Goal: Check status: Check status

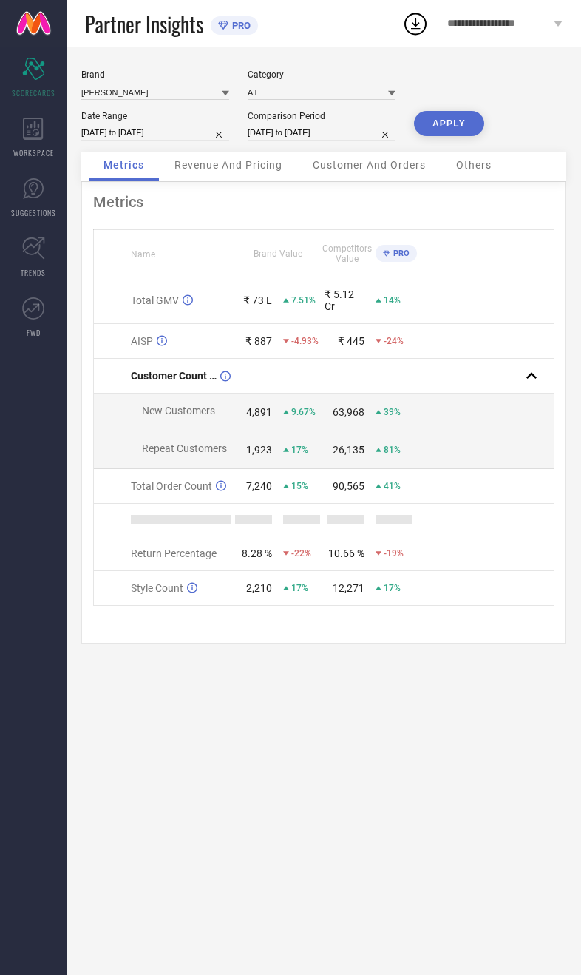
select select "8"
select select "2025"
select select "9"
select select "2025"
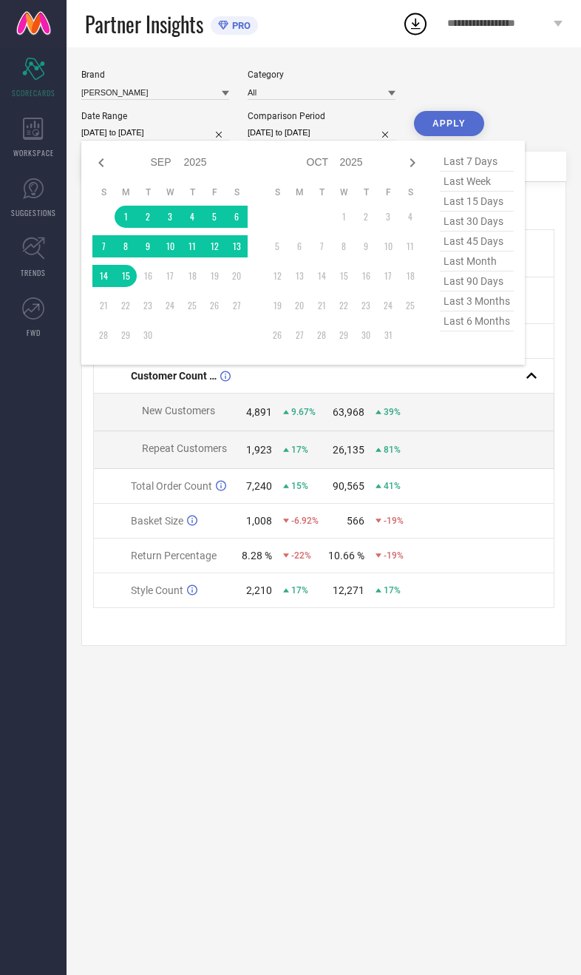
click at [112, 226] on td at bounding box center [103, 217] width 22 height 22
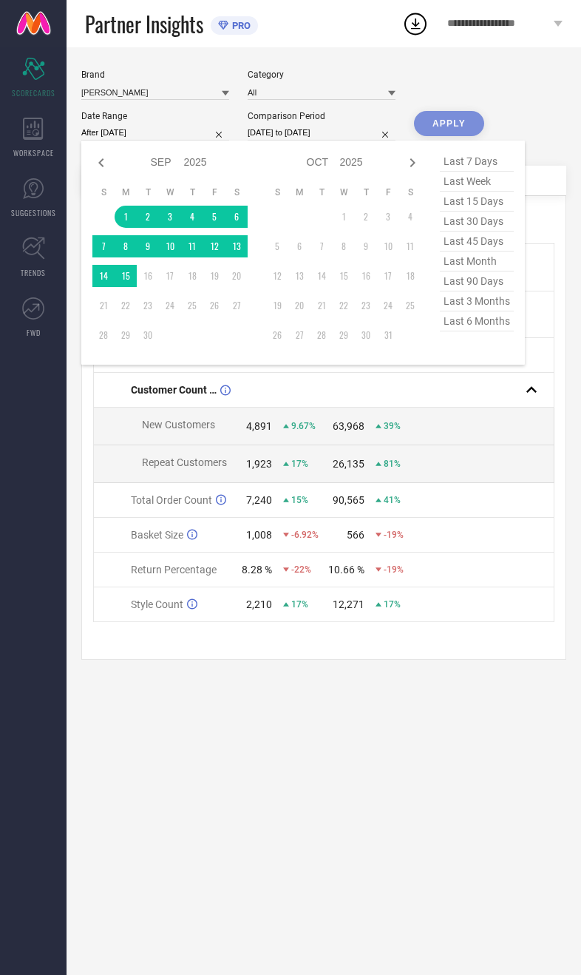
click at [87, 286] on div "Jan Feb Mar Apr May Jun [DATE] Aug Sep Oct Nov [DATE] 2016 2017 2018 2019 2020 …" at bounding box center [303, 253] width 444 height 224
type input "[DATE] to [DATE]"
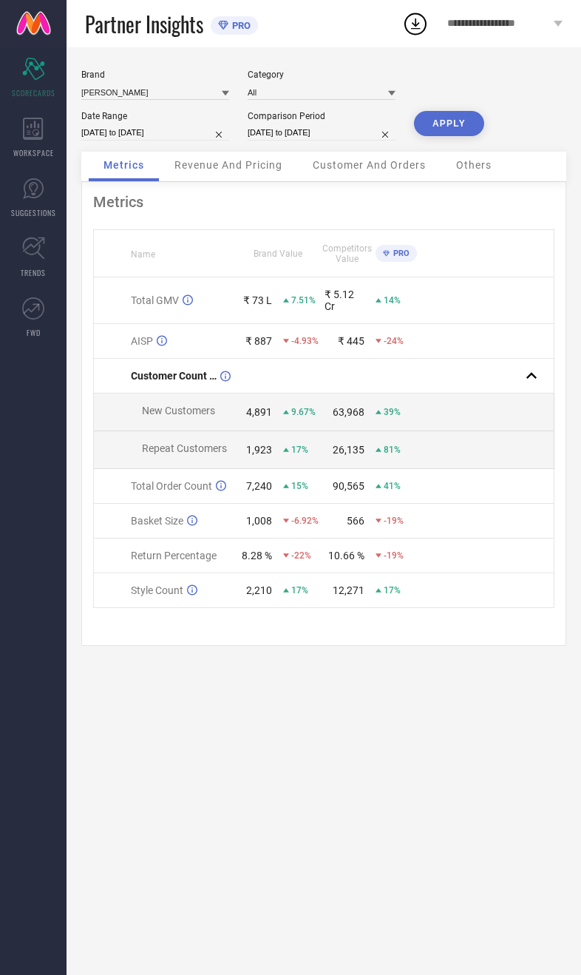
click at [449, 128] on button "APPLY" at bounding box center [449, 123] width 70 height 25
select select "8"
select select "2025"
select select "9"
select select "2025"
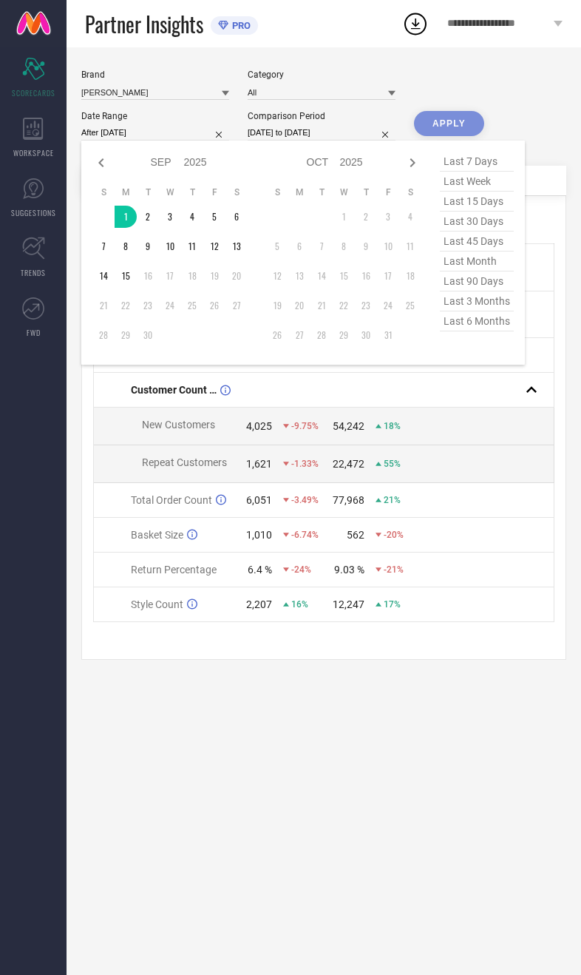
type input "[DATE] to [DATE]"
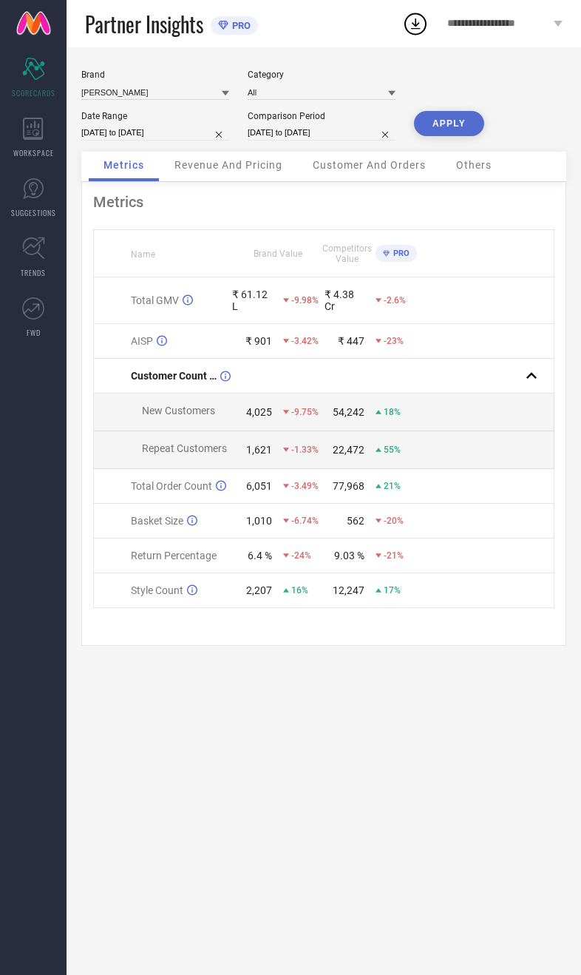
click at [448, 128] on button "APPLY" at bounding box center [449, 123] width 70 height 25
click at [221, 181] on div "Revenue And Pricing" at bounding box center [229, 167] width 138 height 30
